Goal: Task Accomplishment & Management: Manage account settings

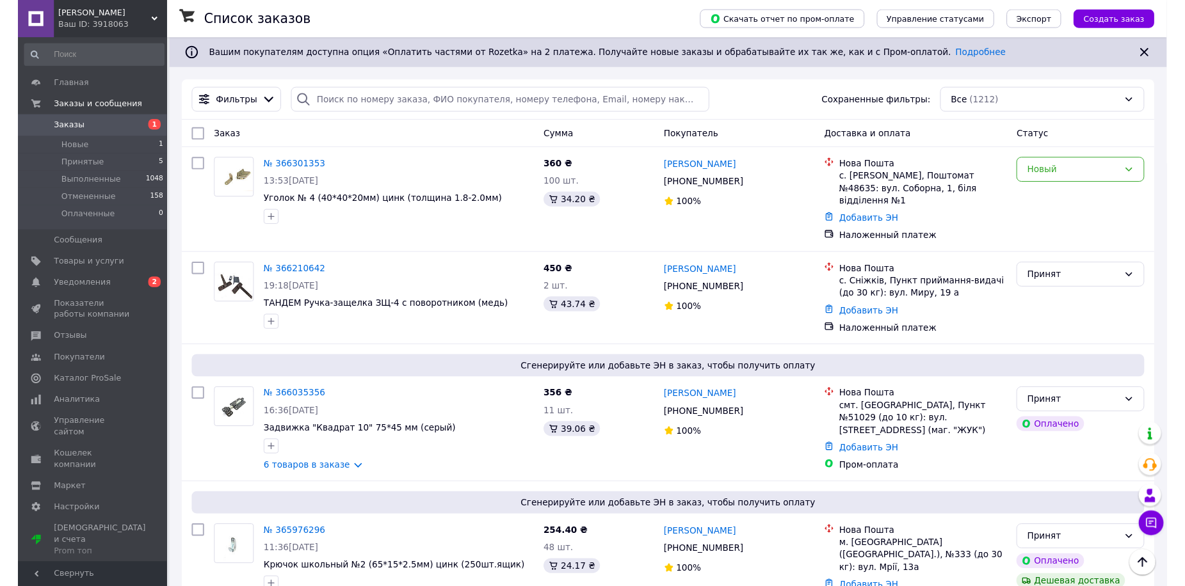
scroll to position [2308, 0]
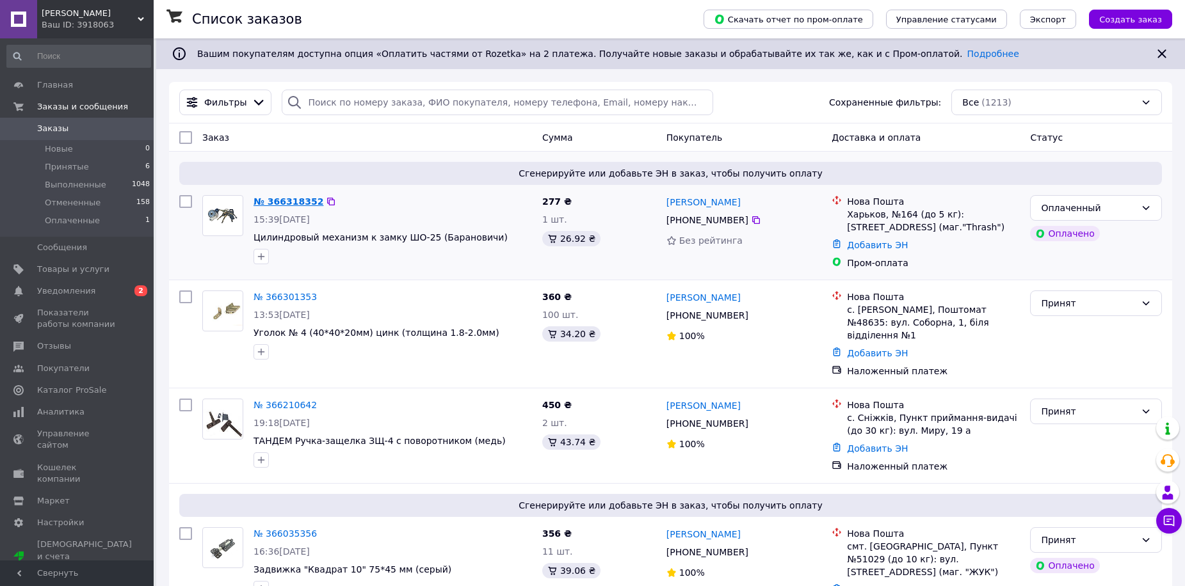
click at [296, 198] on link "№ 366318352" at bounding box center [288, 201] width 70 height 10
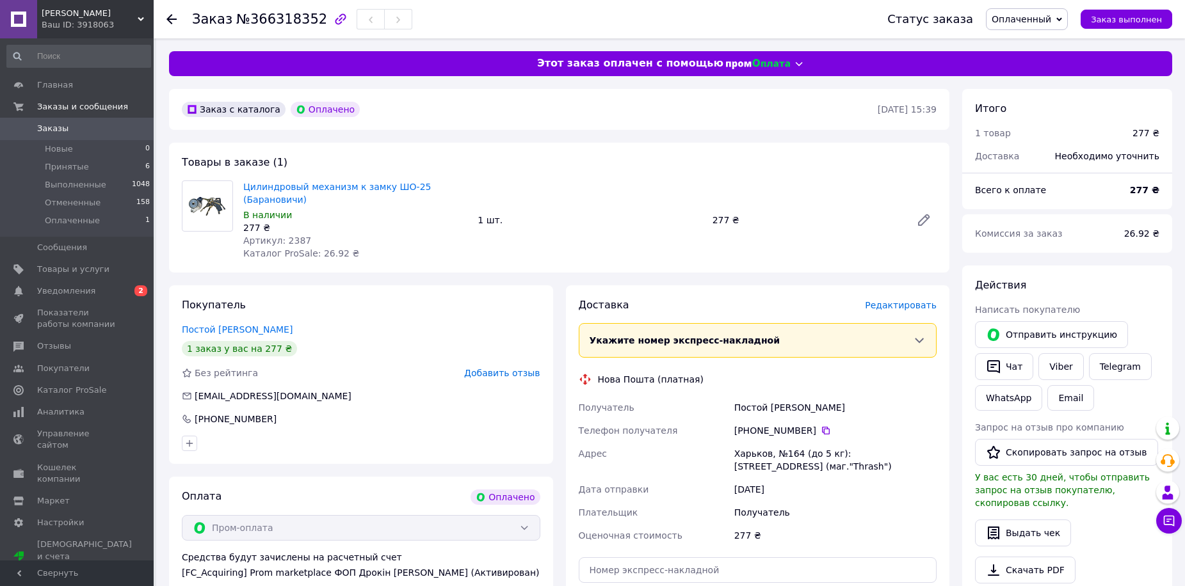
click at [172, 23] on icon at bounding box center [171, 19] width 10 height 10
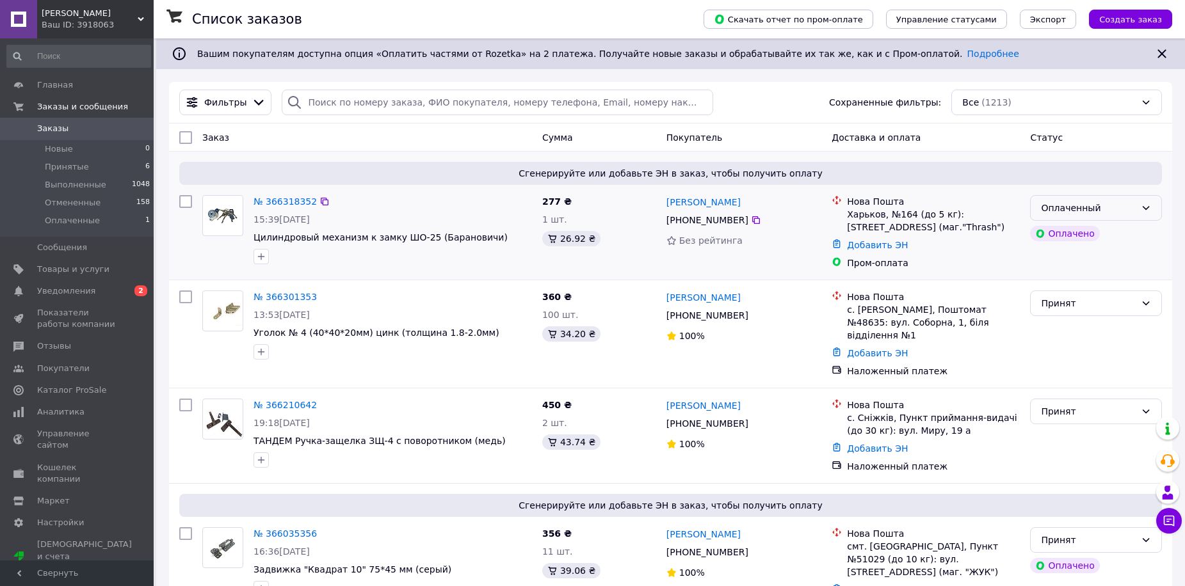
click at [1147, 213] on icon at bounding box center [1145, 208] width 10 height 10
click at [1067, 232] on li "Принят" at bounding box center [1095, 236] width 131 height 23
click at [68, 166] on span "Принятые" at bounding box center [67, 167] width 44 height 12
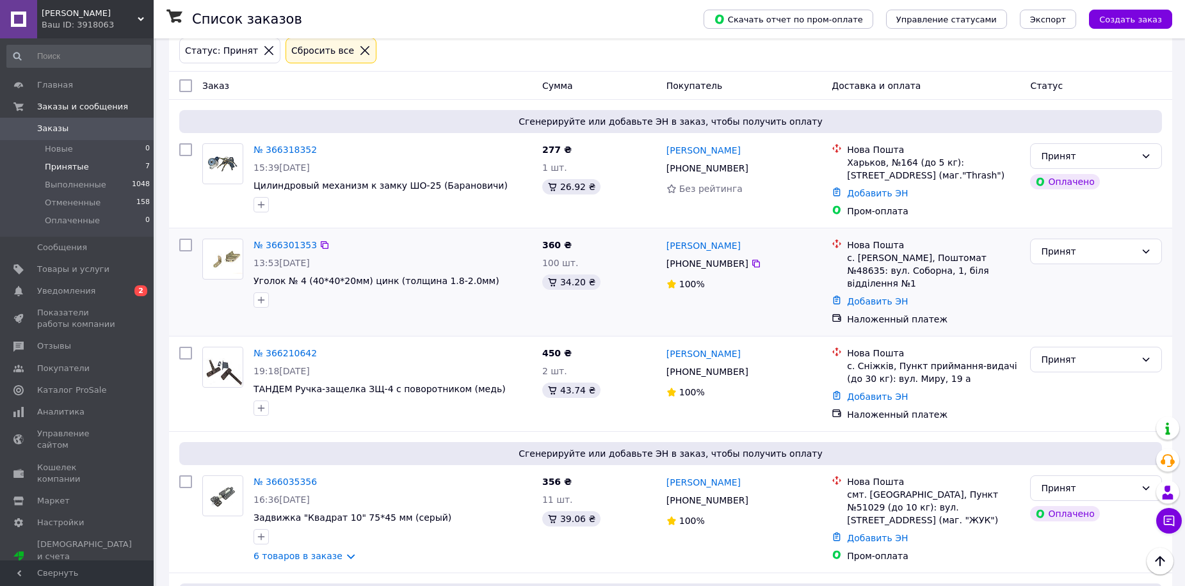
scroll to position [75, 0]
